Goal: Download file/media

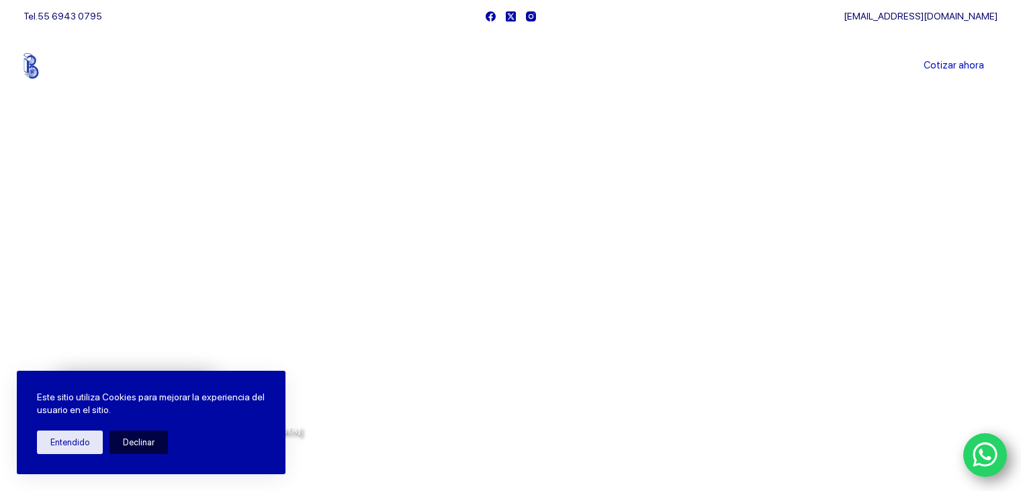
click at [124, 438] on button "Declinar" at bounding box center [138, 442] width 58 height 24
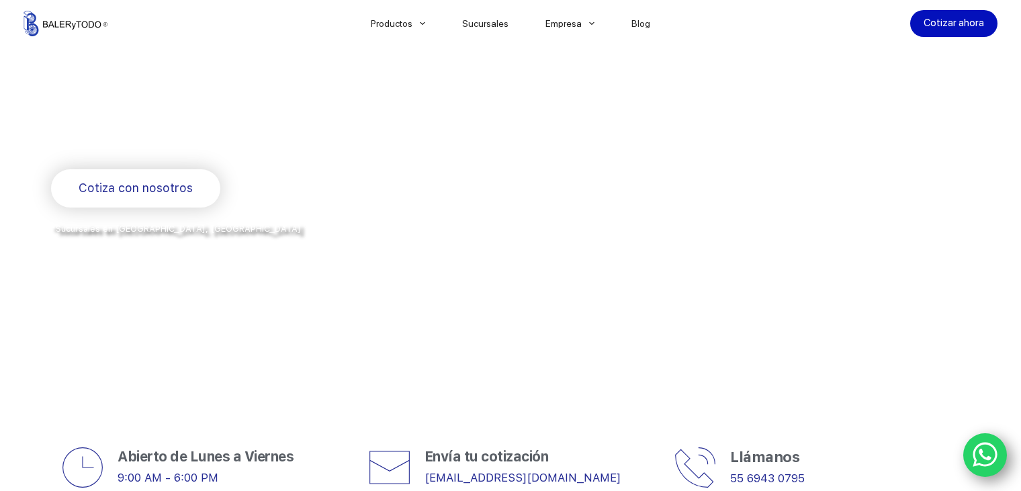
scroll to position [269, 0]
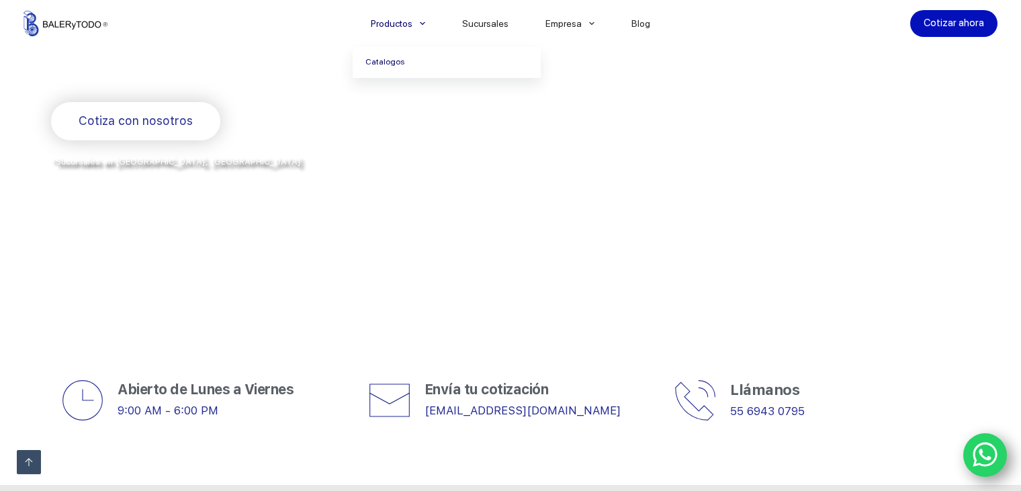
click at [413, 52] on link "Catalogos" at bounding box center [447, 62] width 188 height 31
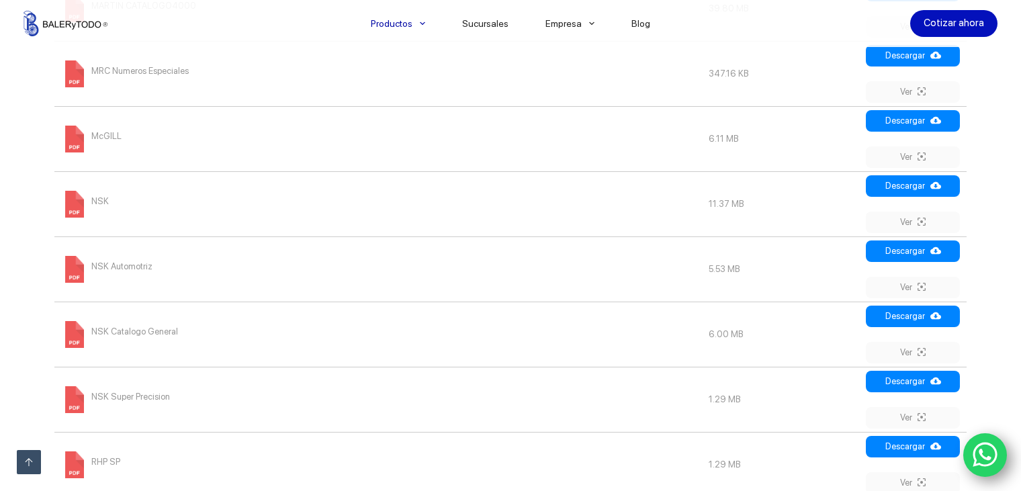
scroll to position [1544, 0]
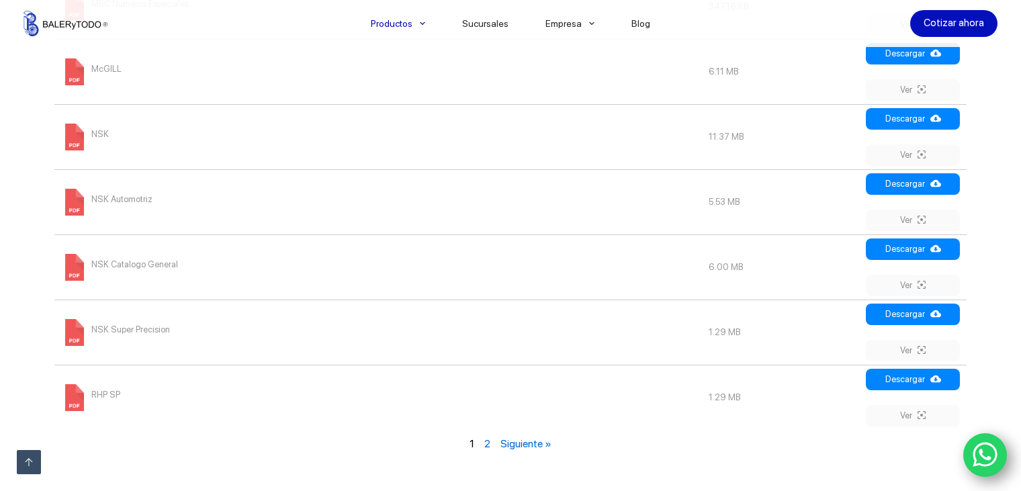
click at [516, 437] on link "Siguiente »" at bounding box center [525, 443] width 51 height 13
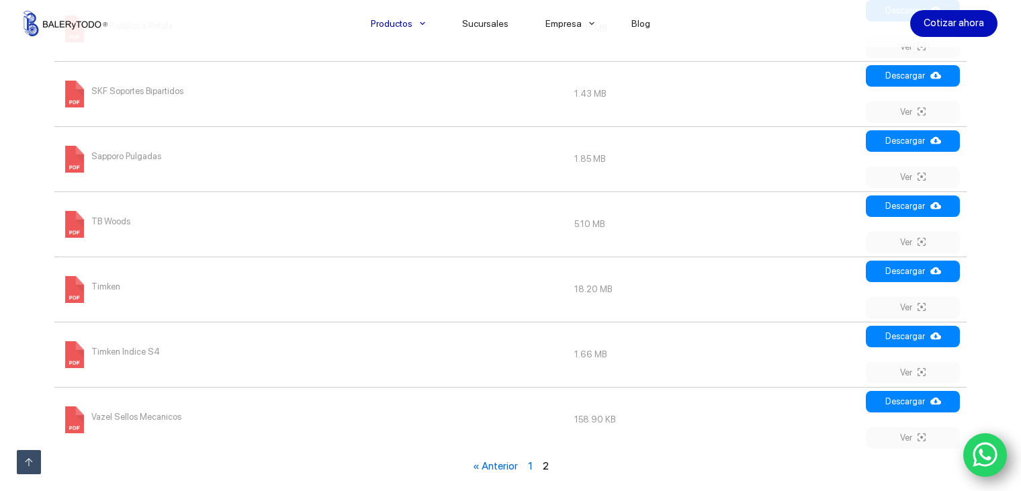
scroll to position [764, 0]
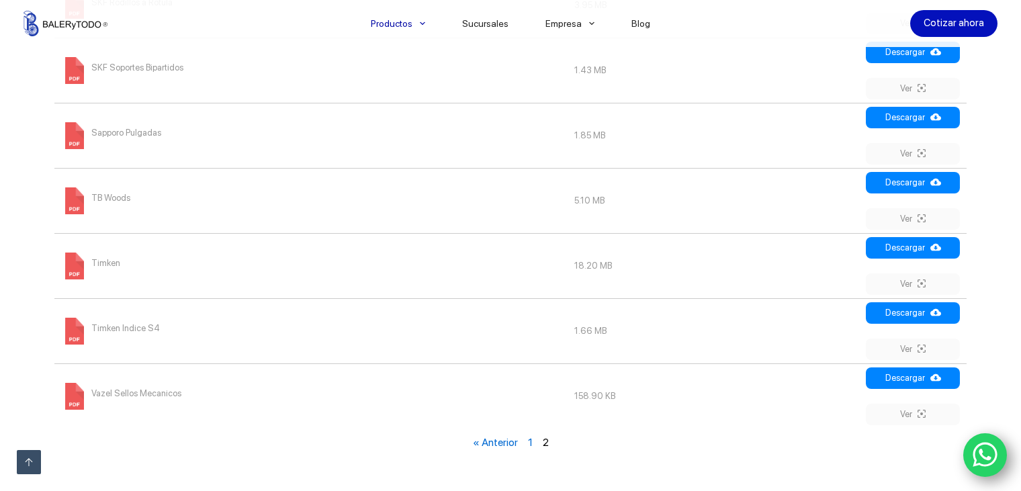
click at [139, 132] on span "Sapporo Pulgadas" at bounding box center [126, 132] width 70 height 21
